Goal: Transaction & Acquisition: Purchase product/service

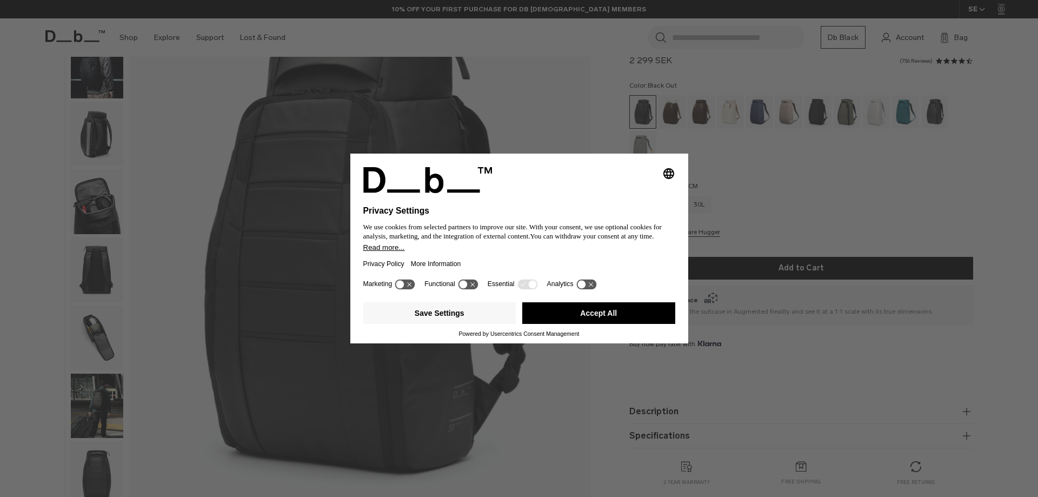
click at [579, 197] on div at bounding box center [519, 199] width 312 height 13
click at [580, 193] on div at bounding box center [519, 199] width 312 height 13
click at [579, 284] on icon at bounding box center [581, 284] width 8 height 8
click at [580, 282] on icon at bounding box center [586, 284] width 20 height 10
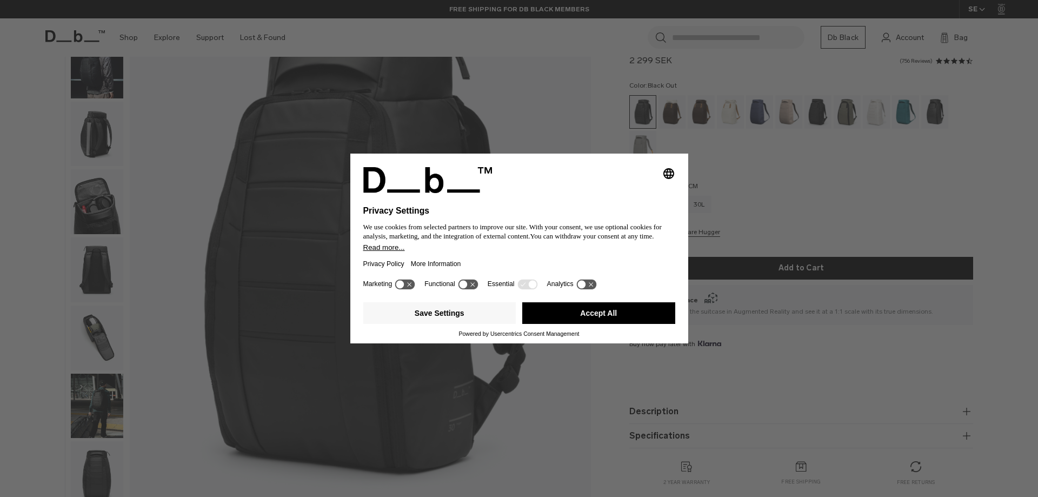
click at [577, 316] on button "Accept All" at bounding box center [598, 313] width 153 height 22
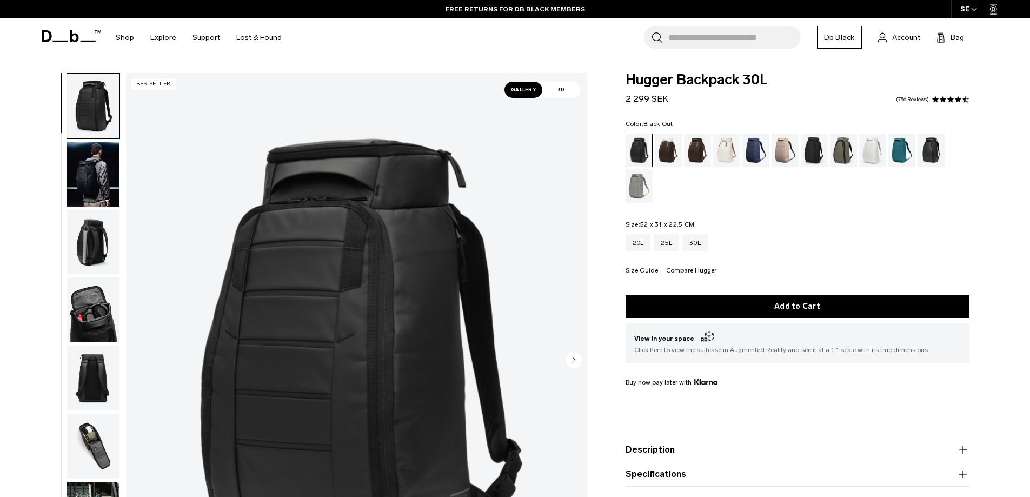
click at [104, 165] on img "button" at bounding box center [93, 174] width 52 height 65
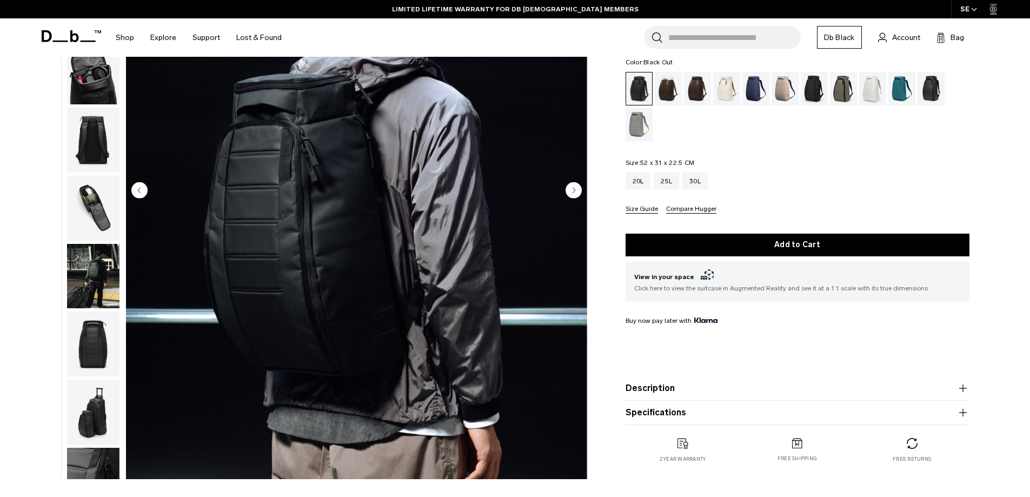
scroll to position [108, 0]
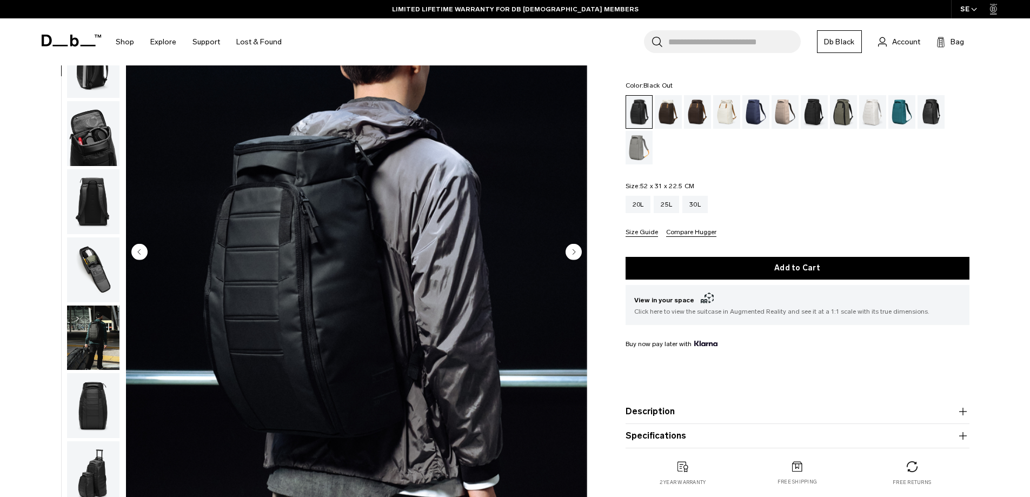
click at [103, 207] on img "button" at bounding box center [93, 201] width 52 height 65
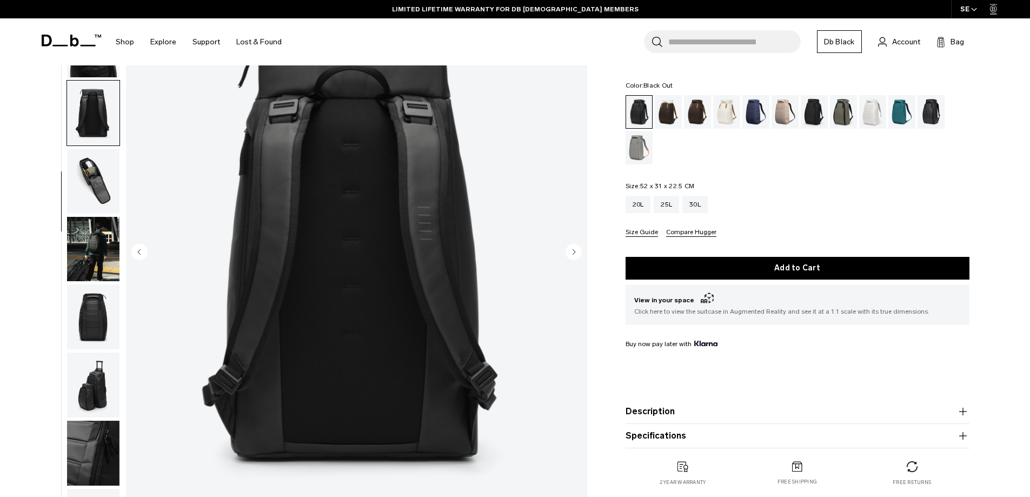
scroll to position [170, 0]
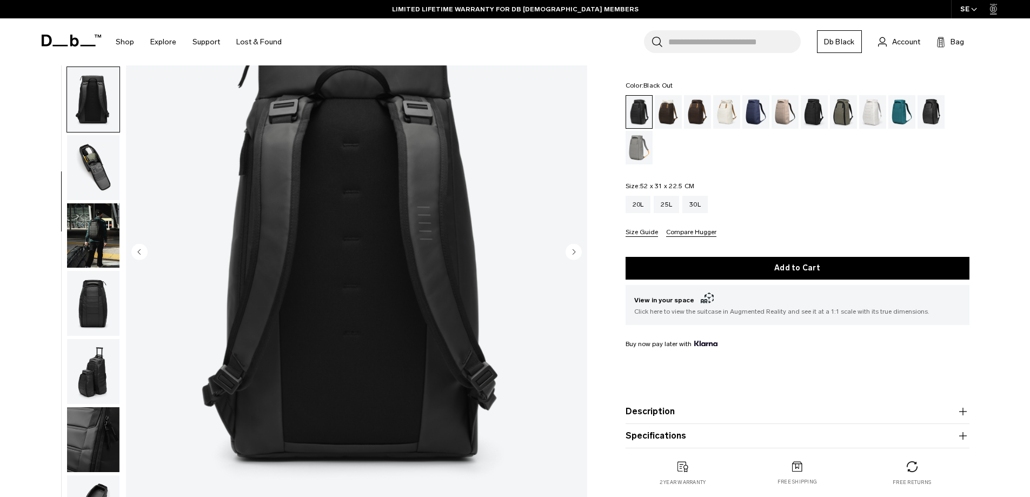
click at [97, 232] on img "button" at bounding box center [93, 235] width 52 height 65
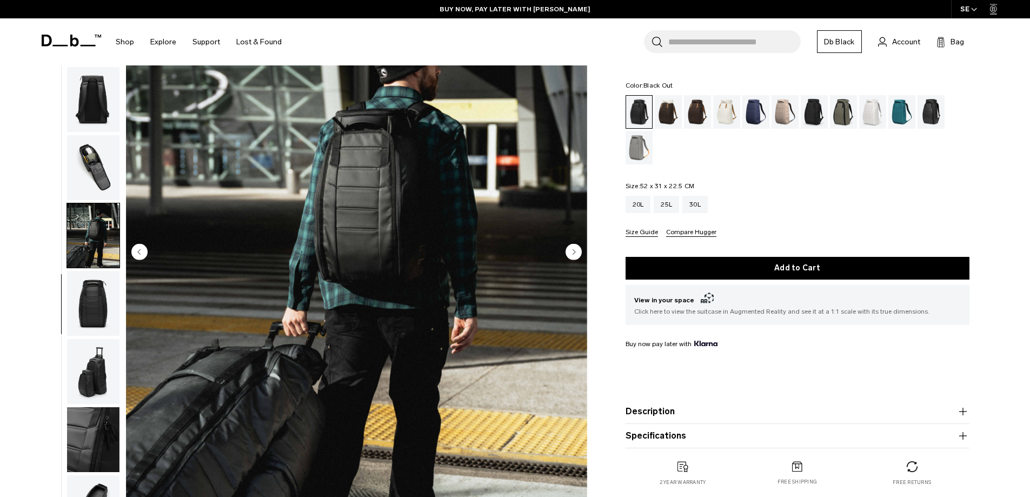
click at [95, 322] on img "button" at bounding box center [93, 303] width 52 height 65
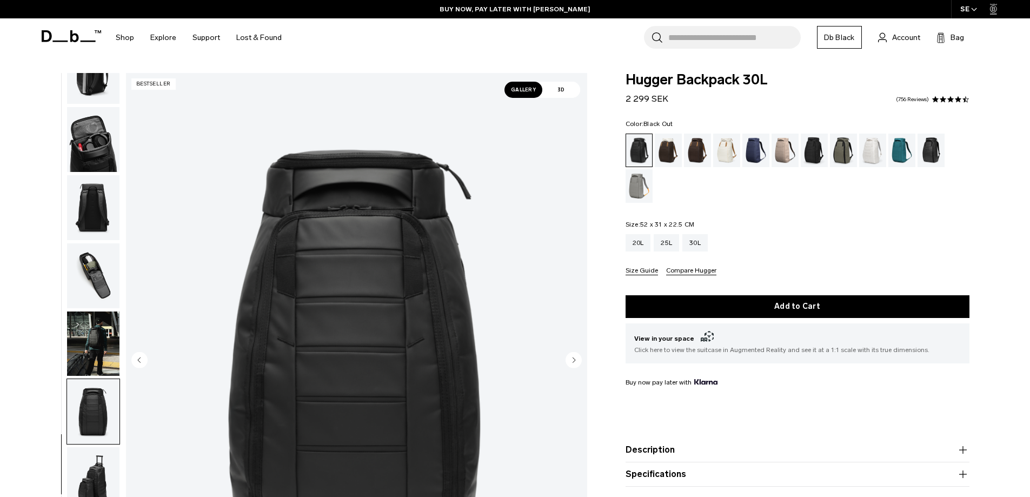
scroll to position [108, 0]
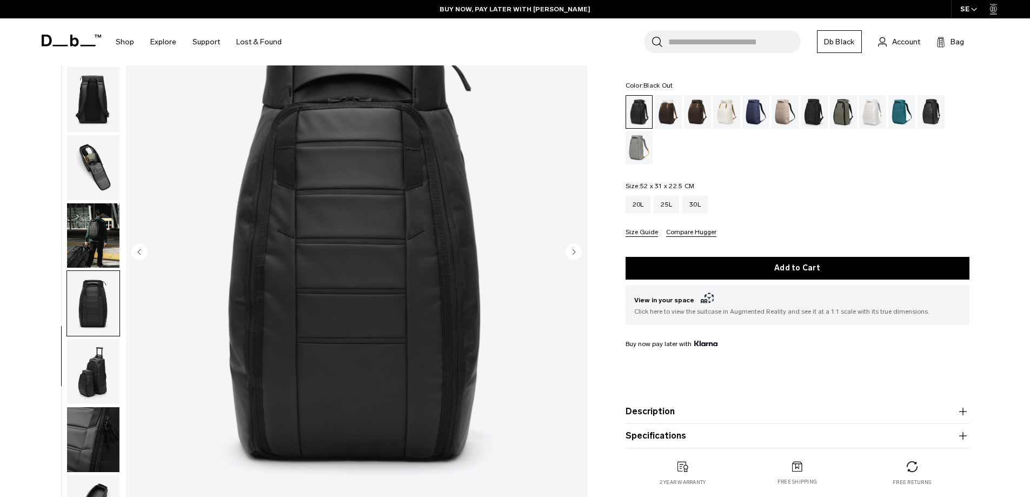
click at [98, 240] on img "button" at bounding box center [93, 235] width 52 height 65
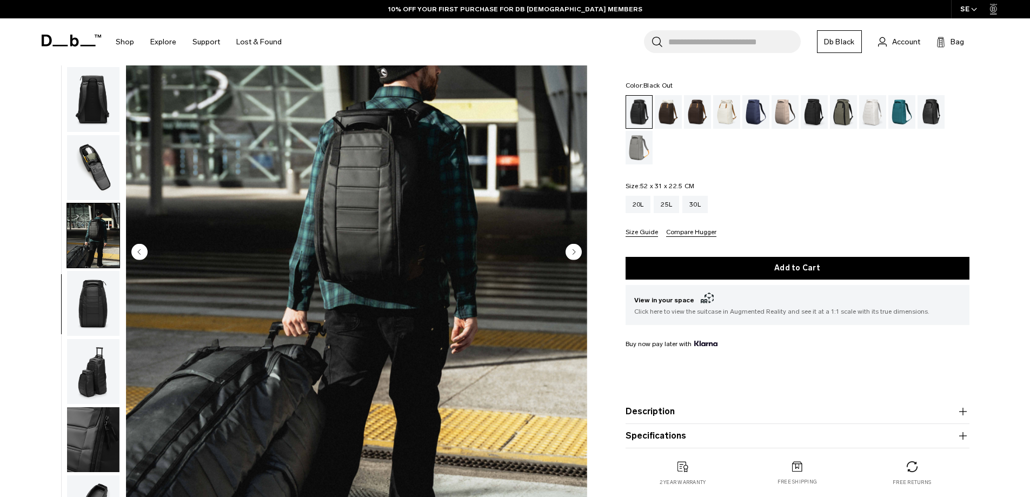
click at [94, 387] on img "button" at bounding box center [93, 371] width 52 height 65
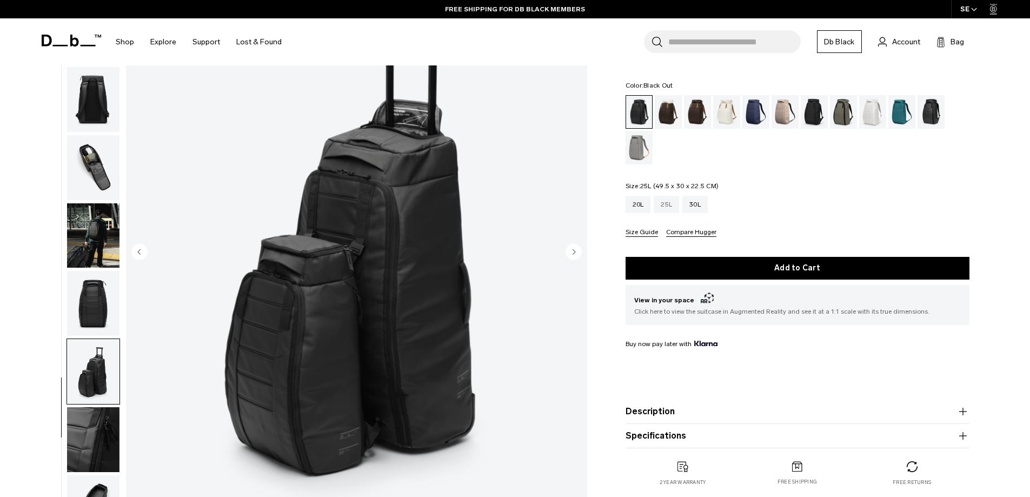
click at [660, 205] on div "25L" at bounding box center [666, 204] width 25 height 17
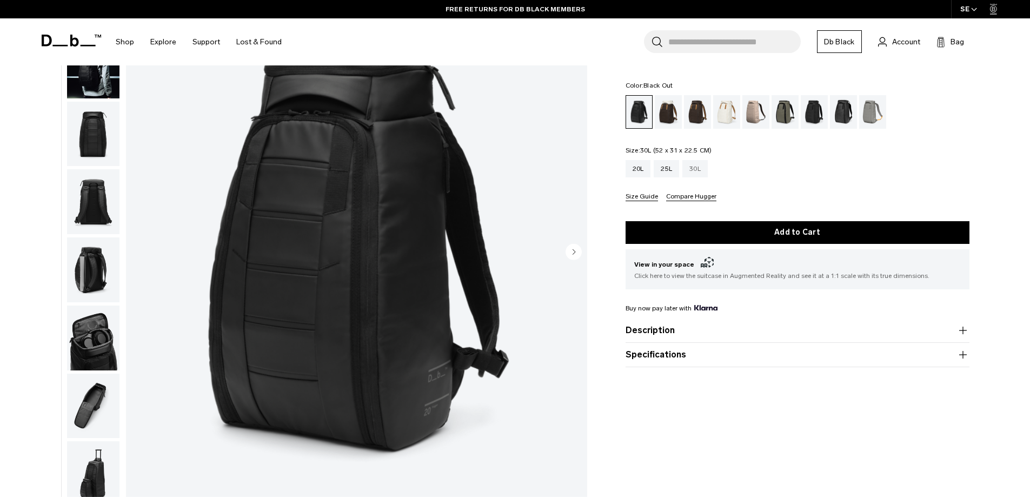
click at [700, 169] on div "30L" at bounding box center [694, 168] width 25 height 17
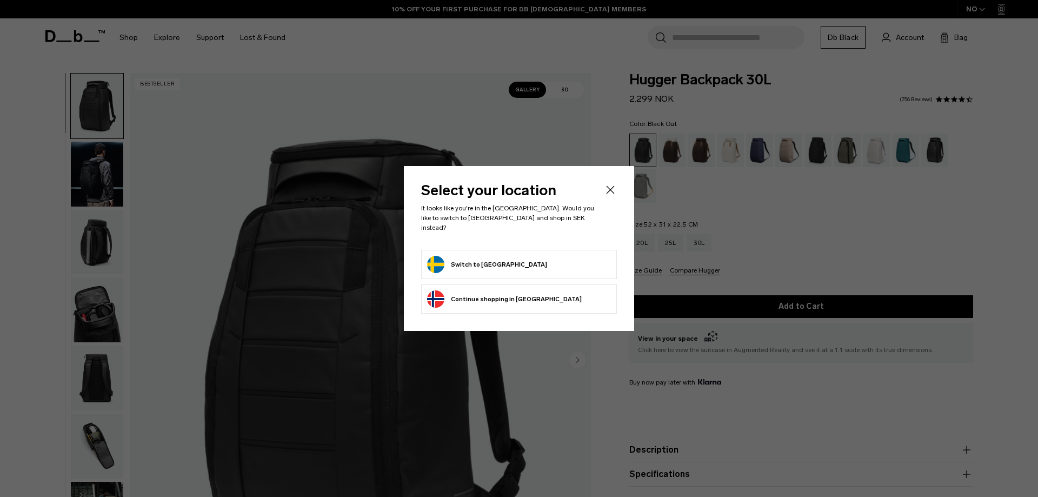
click at [498, 259] on button "Switch to Sweden" at bounding box center [487, 264] width 120 height 17
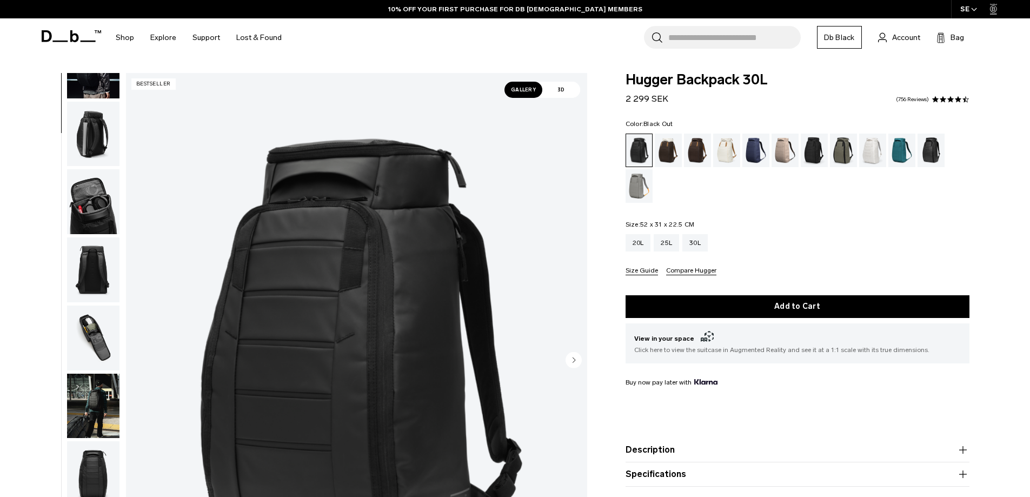
click at [97, 207] on img "button" at bounding box center [93, 201] width 52 height 65
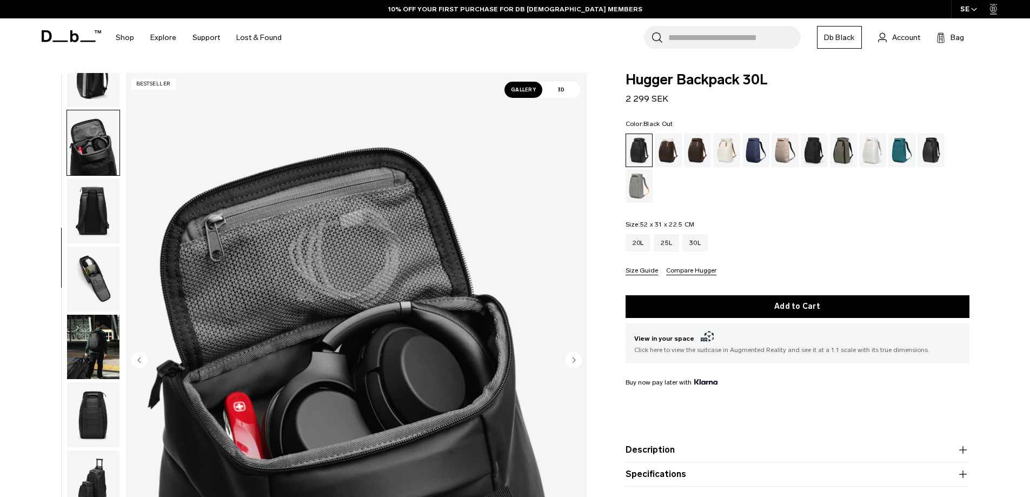
scroll to position [170, 0]
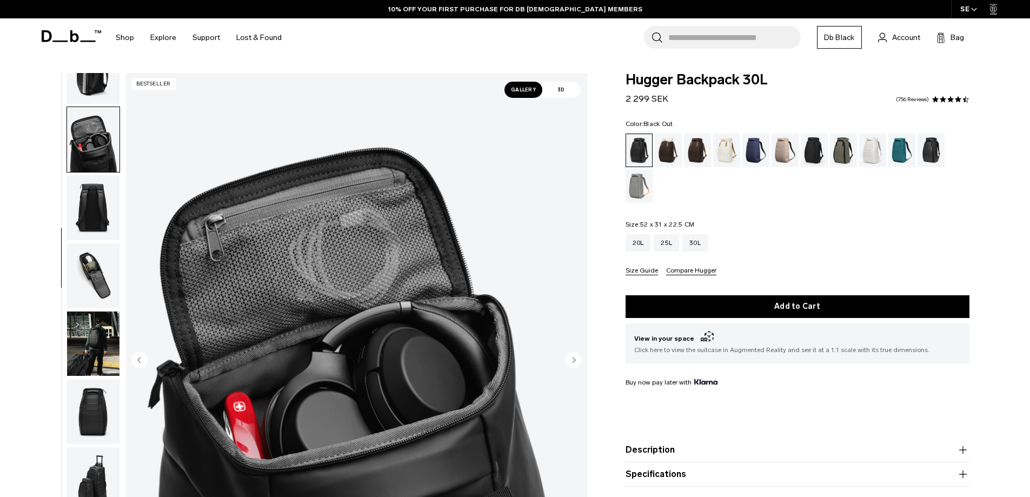
click at [77, 270] on img "button" at bounding box center [93, 275] width 52 height 65
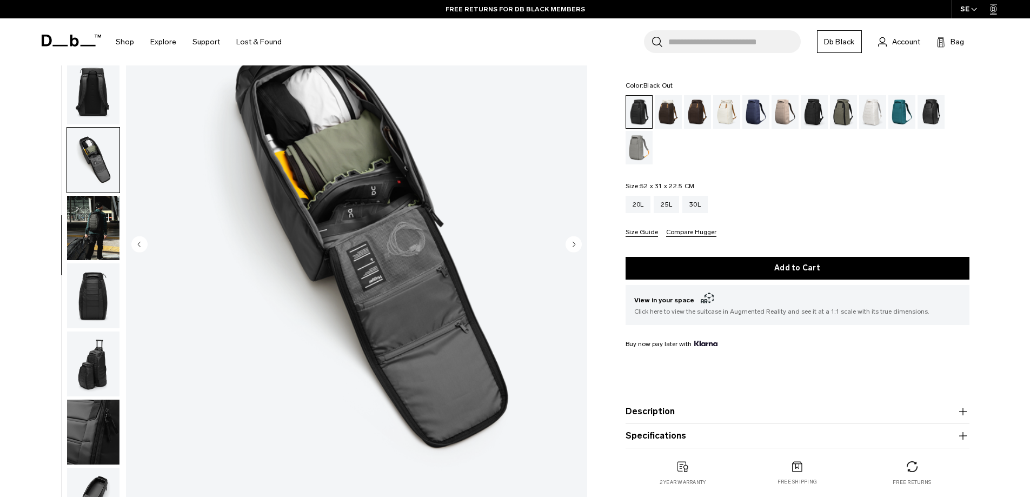
scroll to position [216, 0]
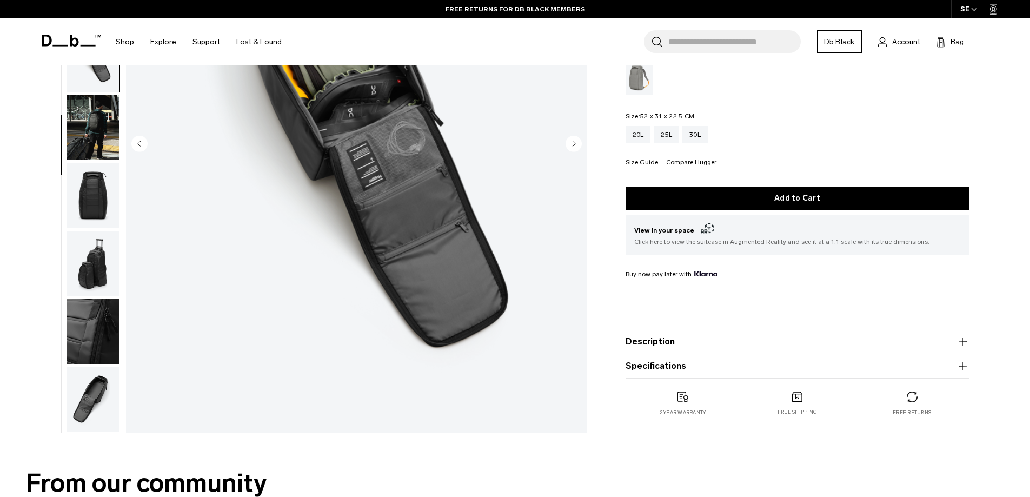
click at [98, 392] on img "button" at bounding box center [93, 399] width 52 height 65
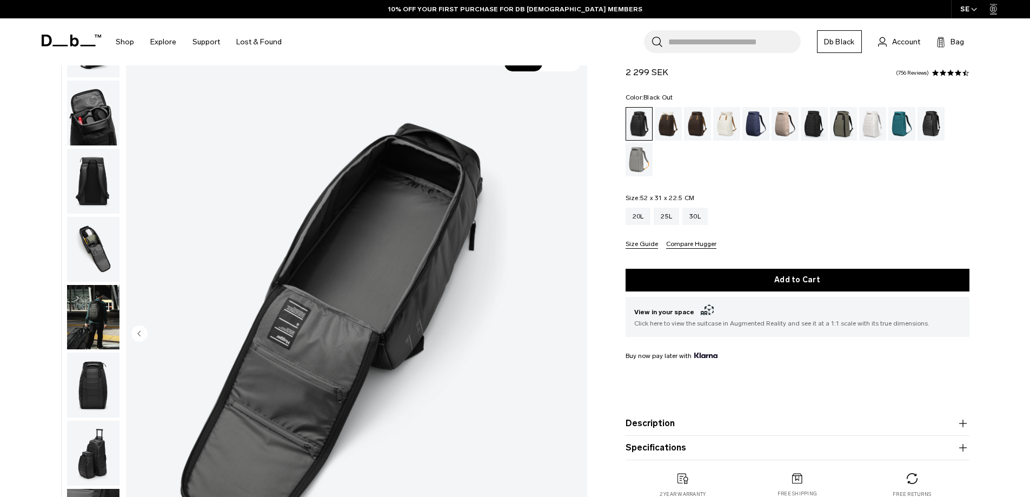
scroll to position [0, 0]
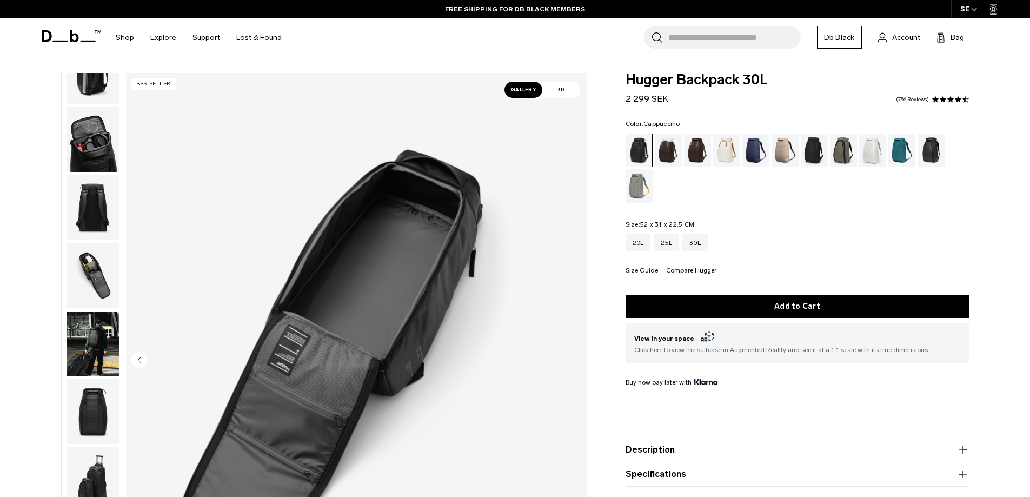
click at [672, 151] on div "Cappuccino" at bounding box center [669, 151] width 28 height 34
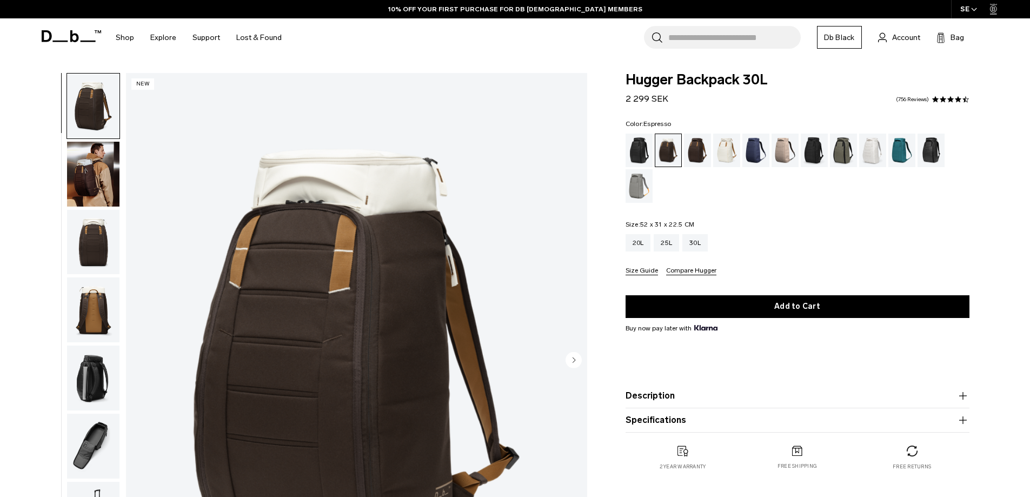
click at [698, 144] on div "Espresso" at bounding box center [698, 151] width 28 height 34
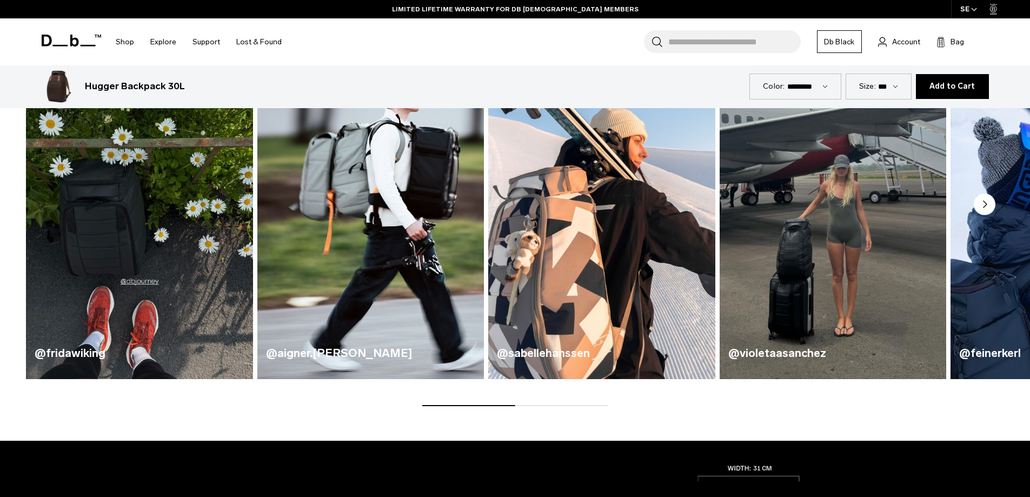
scroll to position [757, 0]
